Goal: Information Seeking & Learning: Learn about a topic

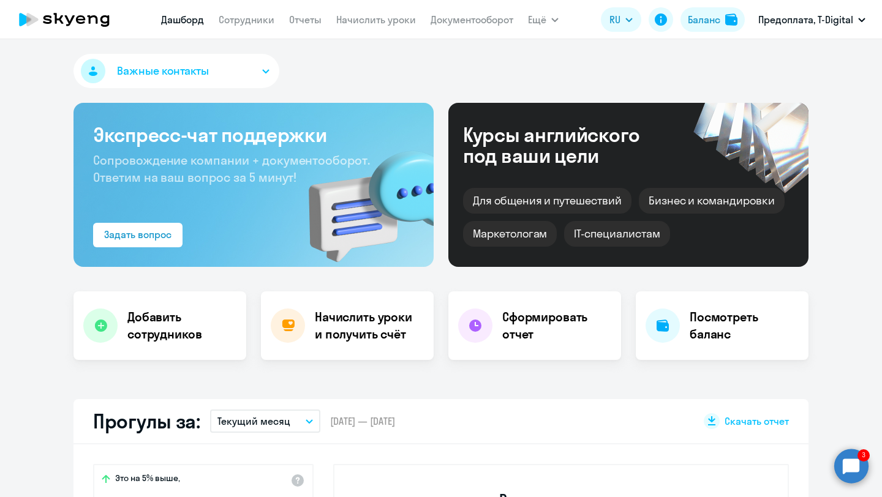
select select "30"
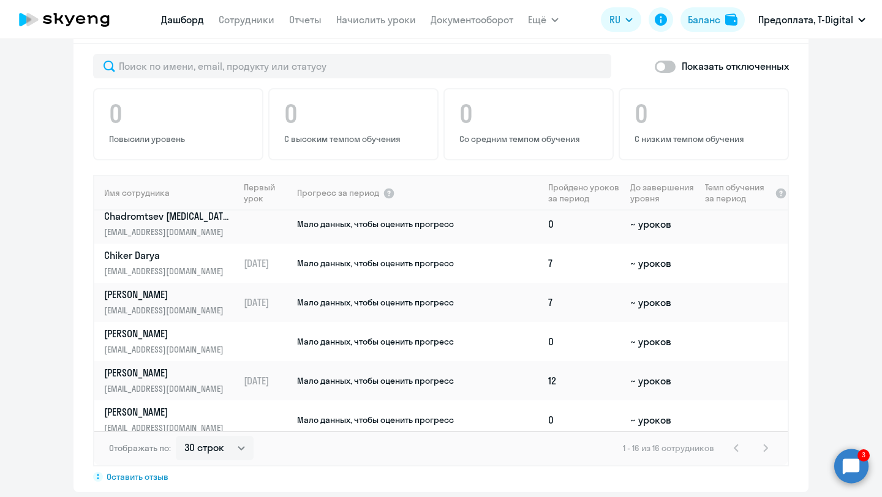
click at [854, 468] on circle at bounding box center [851, 466] width 34 height 34
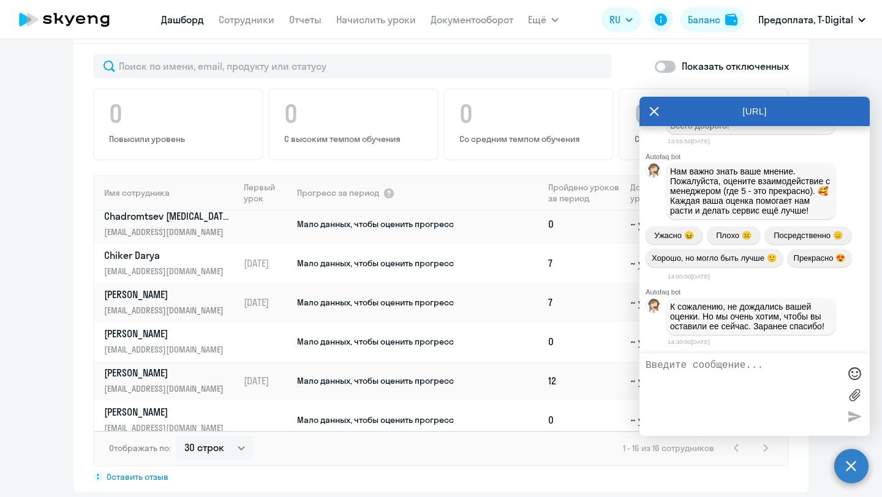
scroll to position [10213, 0]
click at [767, 381] on textarea at bounding box center [742, 395] width 194 height 70
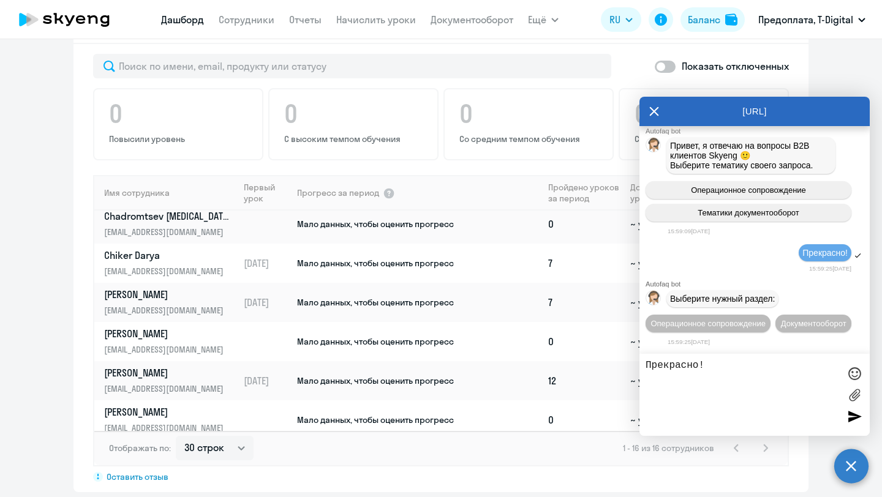
scroll to position [10535, 0]
type textarea "Прекрасно!"
click at [658, 119] on icon at bounding box center [654, 111] width 10 height 29
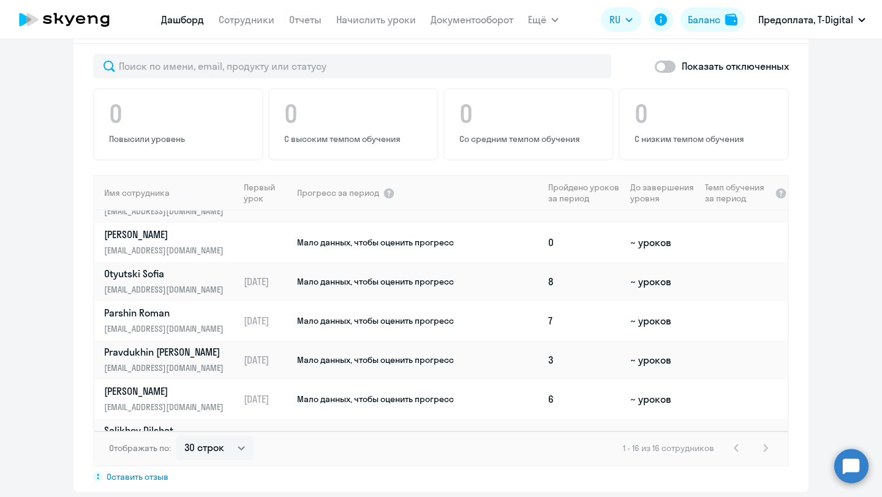
scroll to position [407, 0]
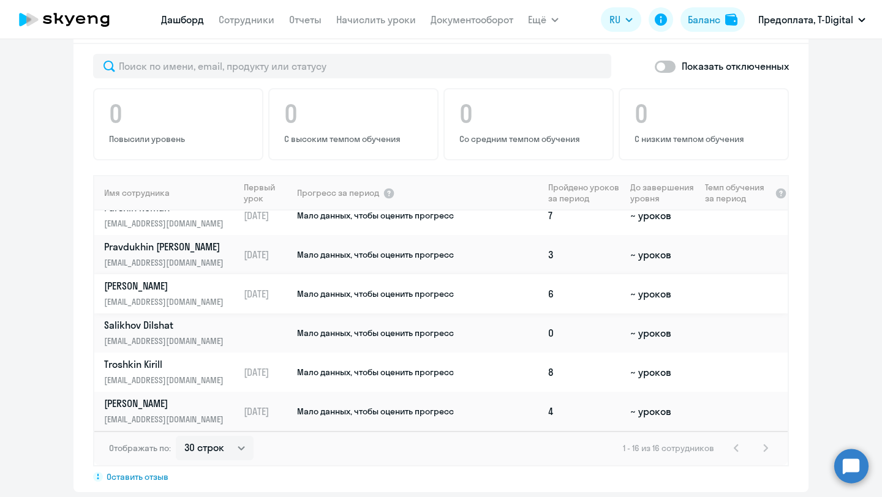
click at [176, 279] on p "[PERSON_NAME]" at bounding box center [167, 285] width 126 height 13
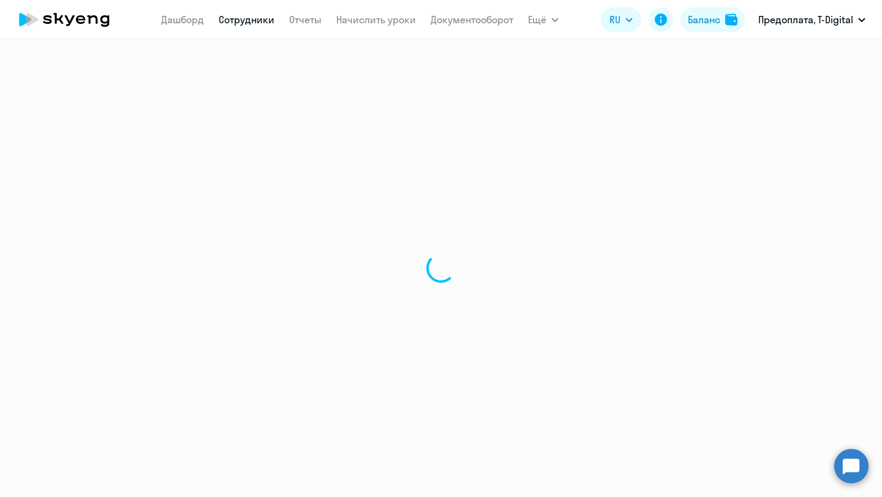
select select "english"
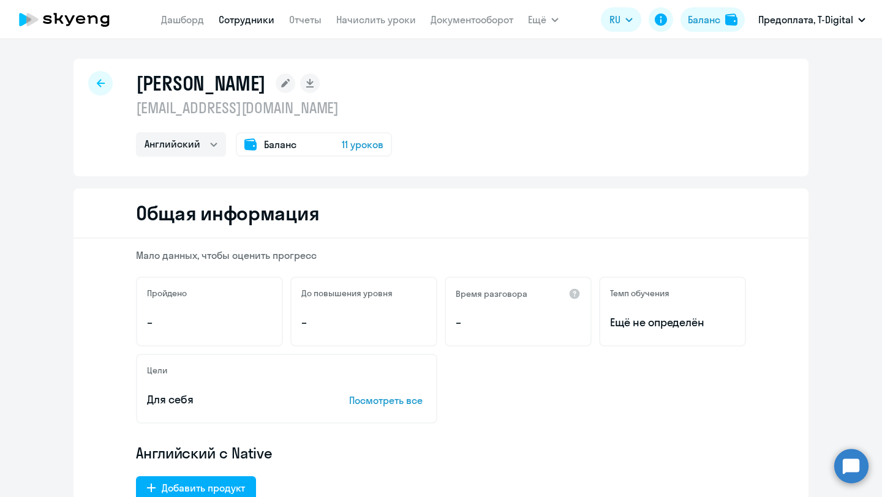
click at [272, 143] on span "Баланс" at bounding box center [280, 144] width 32 height 15
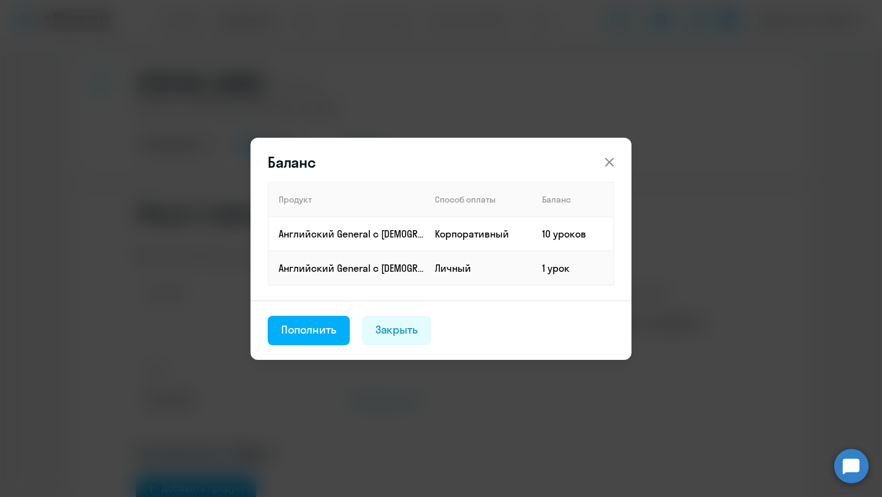
click at [614, 159] on icon at bounding box center [609, 162] width 15 height 15
